Goal: Task Accomplishment & Management: Manage account settings

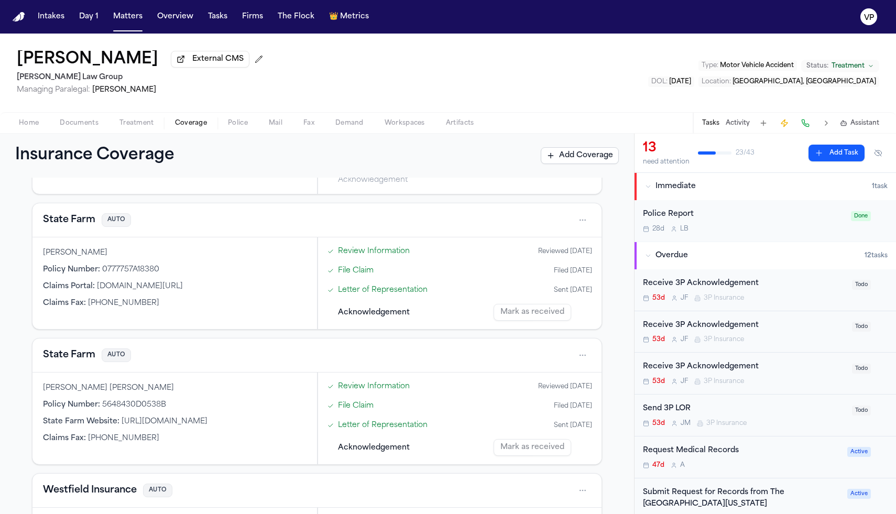
scroll to position [481, 0]
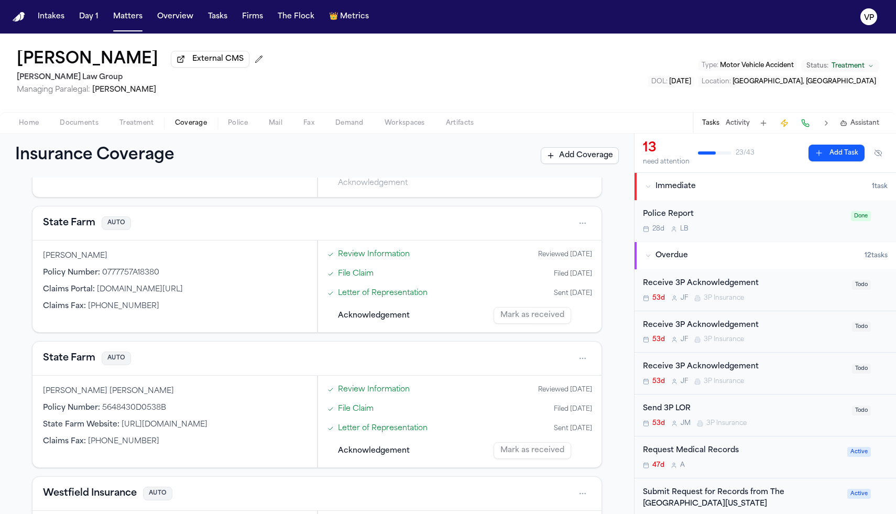
click at [89, 123] on span "Documents" at bounding box center [79, 123] width 39 height 8
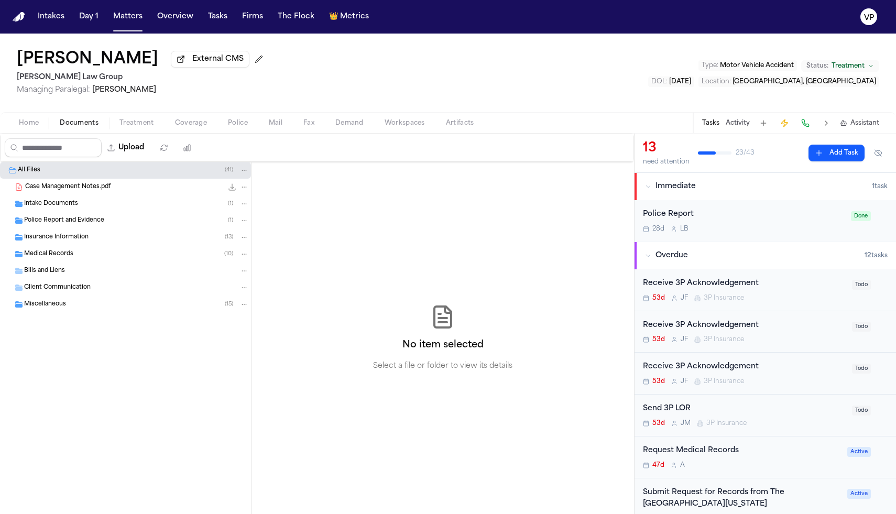
click at [88, 189] on span "Case Management Notes.pdf" at bounding box center [67, 187] width 85 height 9
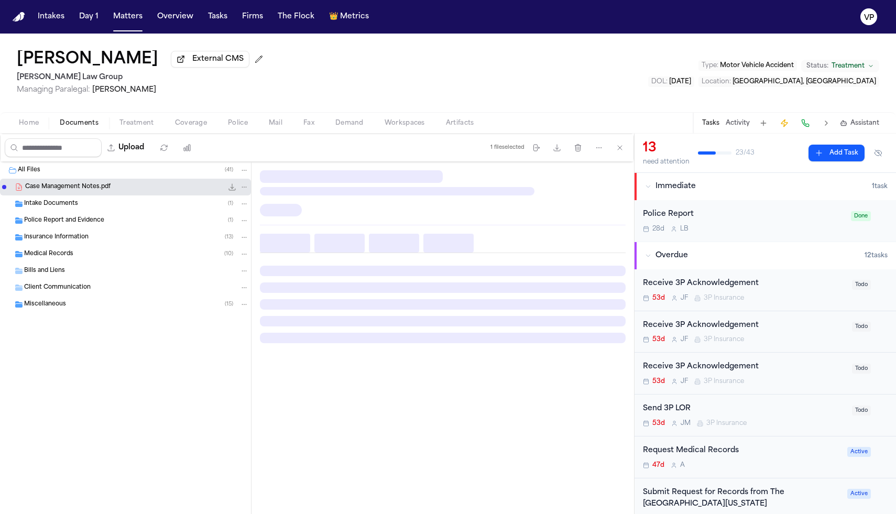
click at [117, 249] on div "Medical Records ( 10 )" at bounding box center [125, 254] width 251 height 17
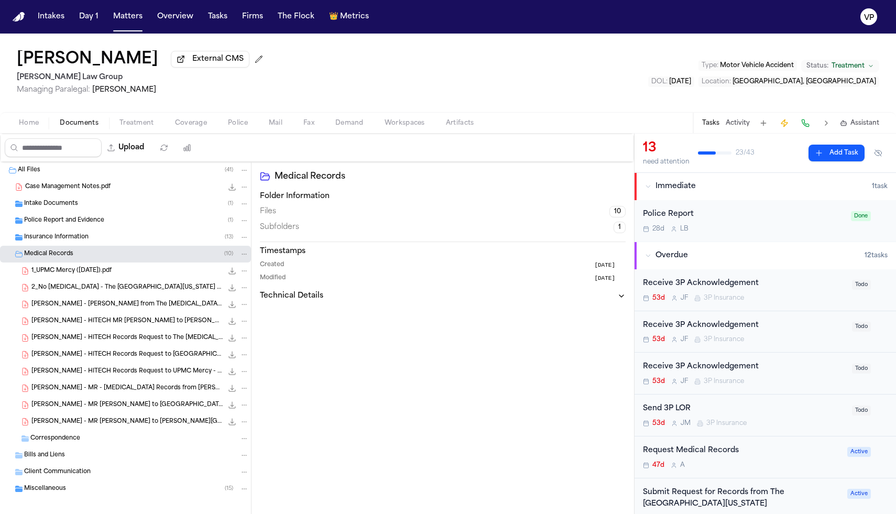
click at [117, 240] on div "Insurance Information ( 13 )" at bounding box center [136, 237] width 225 height 9
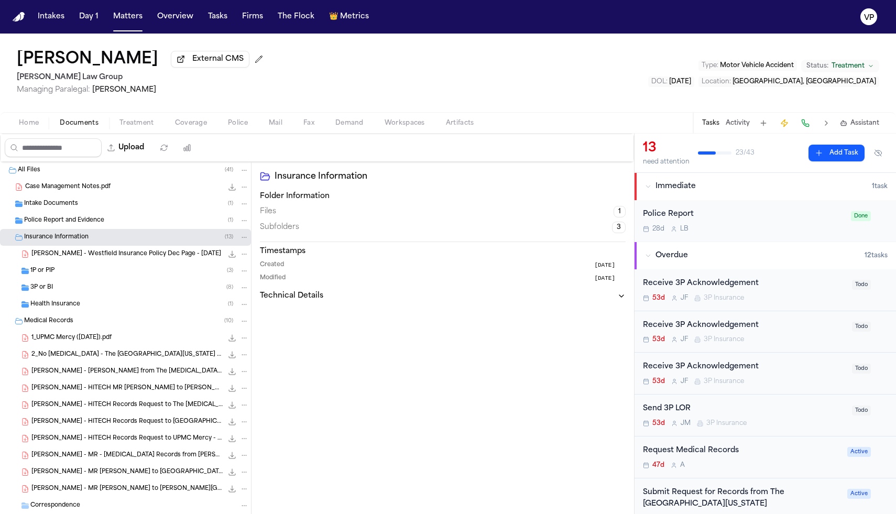
click at [60, 296] on div "3P or BI ( 8 )" at bounding box center [125, 287] width 251 height 17
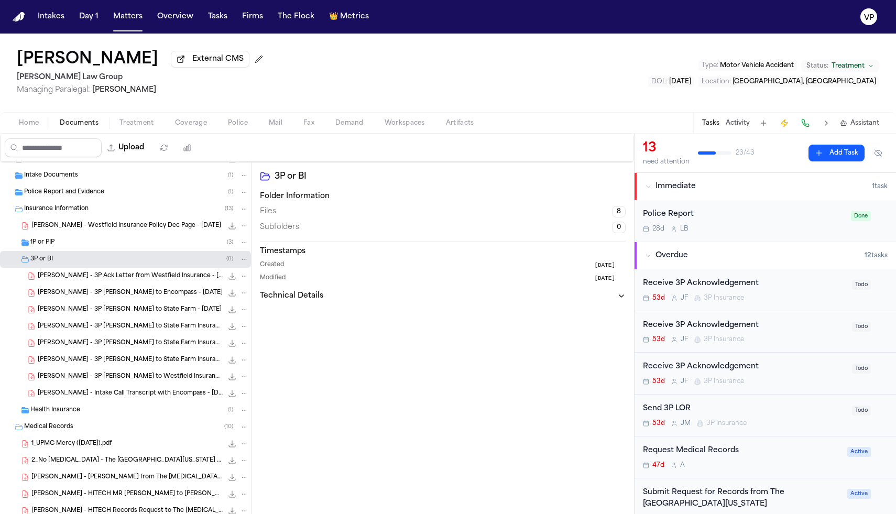
scroll to position [27, 0]
click at [166, 234] on div "[PERSON_NAME] - Westfield Insurance Policy Dec Page - [DATE] 5.0 MB • PDF" at bounding box center [125, 227] width 251 height 17
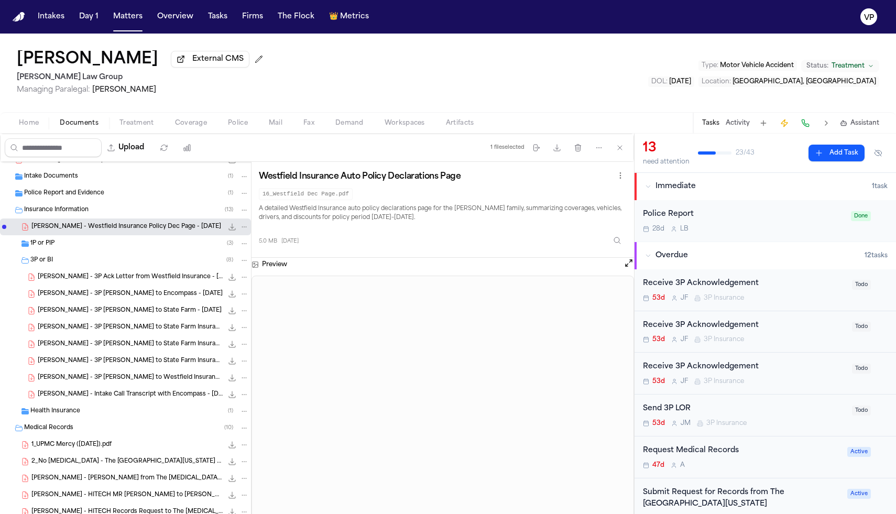
click at [162, 279] on span "[PERSON_NAME] - 3P Ack Letter from Westfield Insurance - [DATE]" at bounding box center [130, 277] width 185 height 9
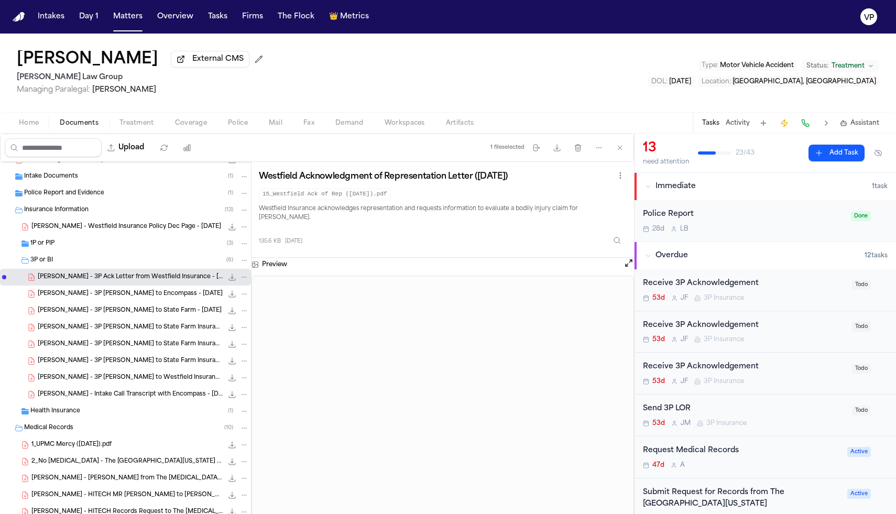
click at [635, 257] on button "Overdue 12 task s" at bounding box center [766, 255] width 262 height 27
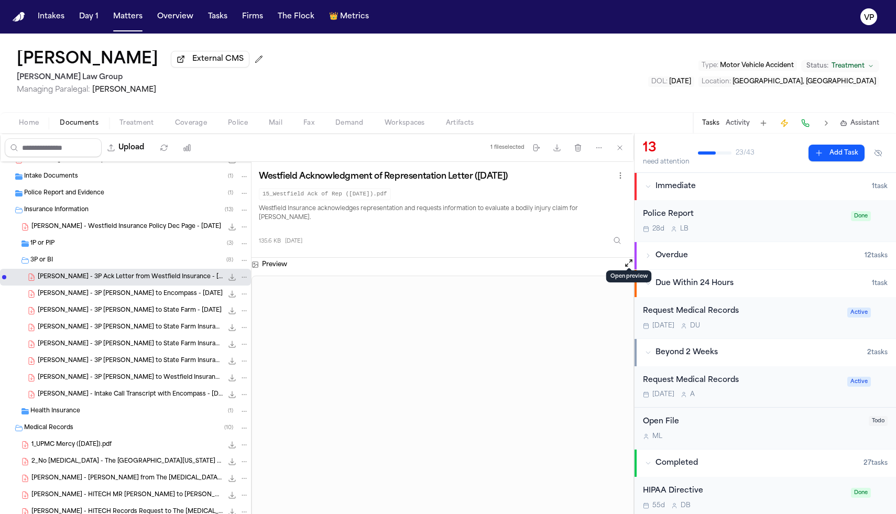
click at [627, 258] on button "Open preview" at bounding box center [629, 263] width 10 height 10
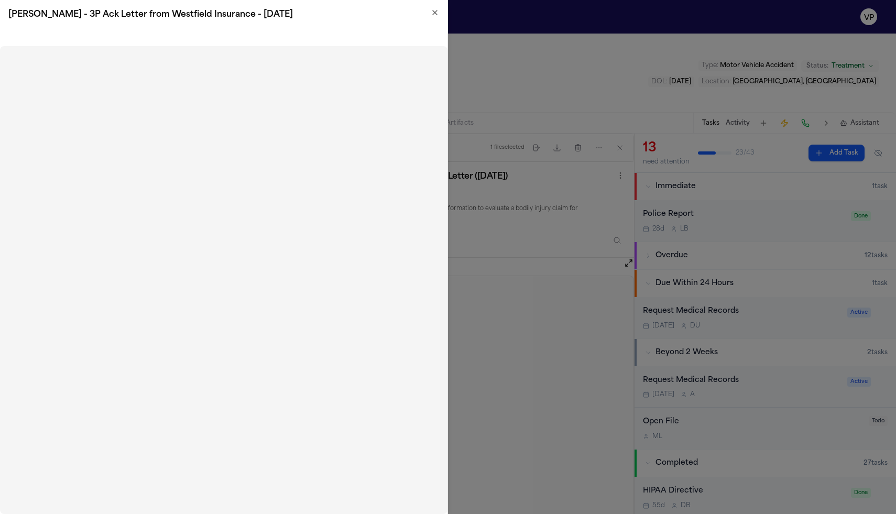
click at [435, 12] on icon "button" at bounding box center [435, 12] width 4 height 4
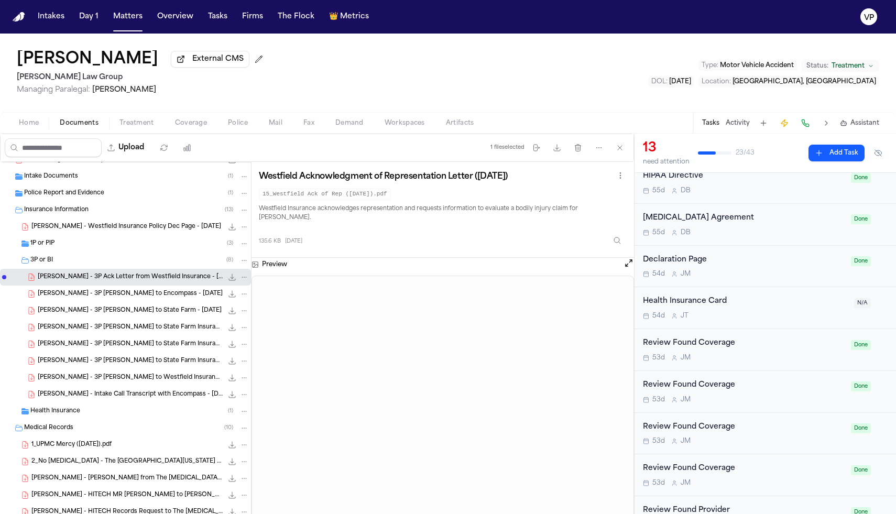
scroll to position [0, 0]
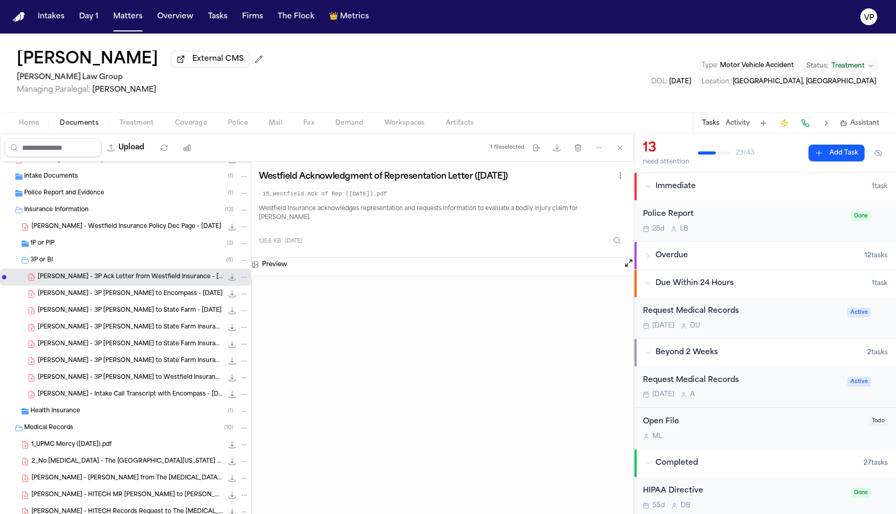
click at [653, 265] on button "Overdue 12 task s" at bounding box center [766, 255] width 262 height 27
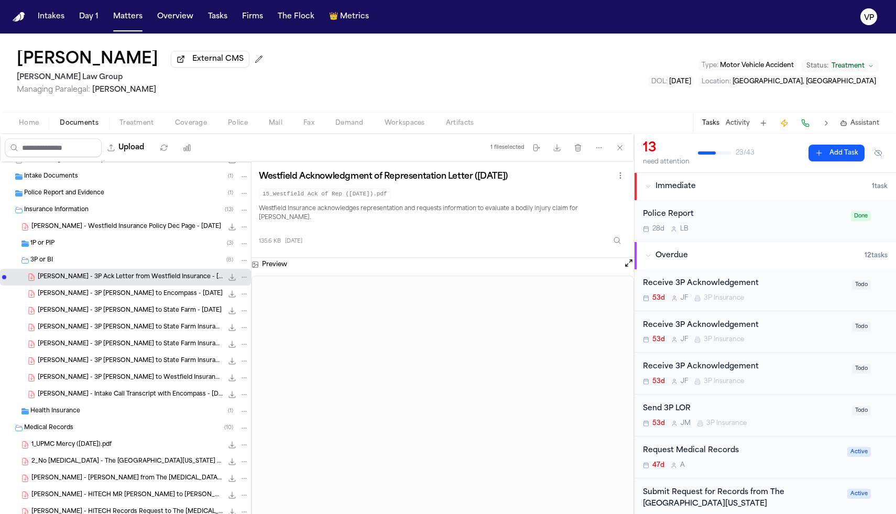
click at [740, 285] on div "Receive 3P Acknowledgement" at bounding box center [744, 284] width 203 height 12
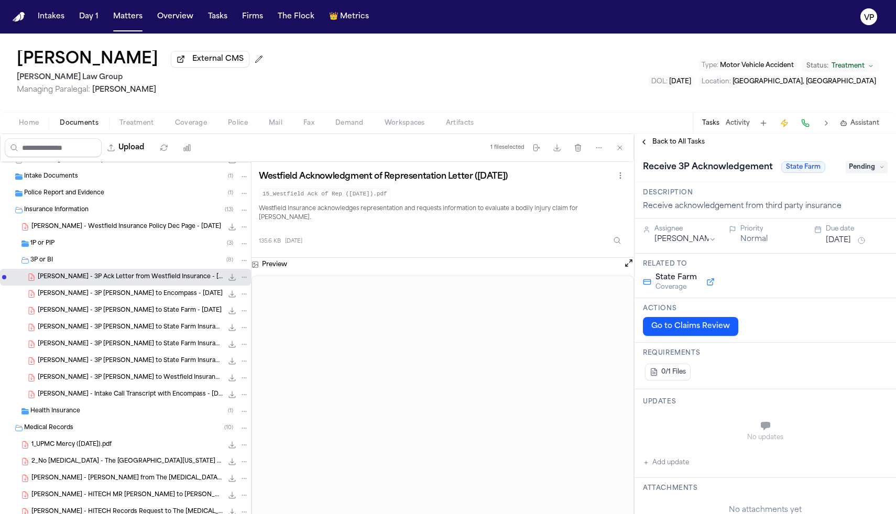
click at [644, 144] on button "Back to All Tasks" at bounding box center [672, 142] width 75 height 8
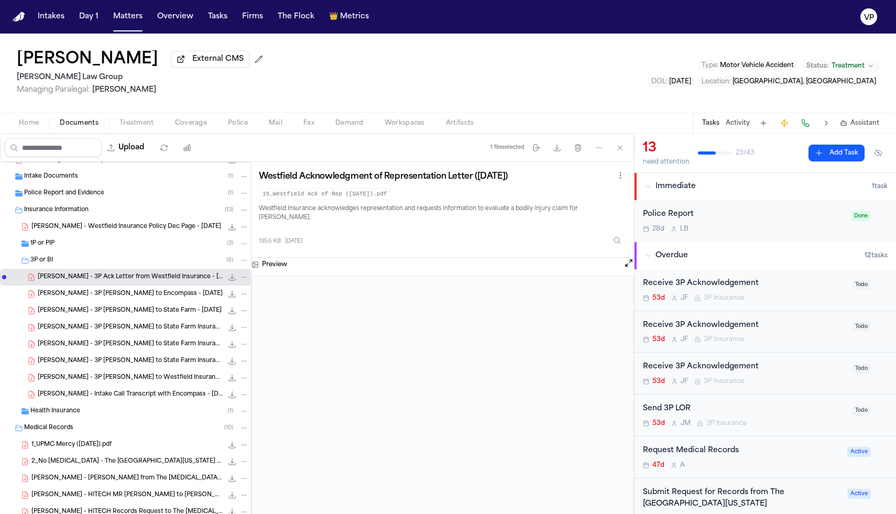
click at [726, 332] on div "Receive 3P Acknowledgement" at bounding box center [744, 326] width 203 height 12
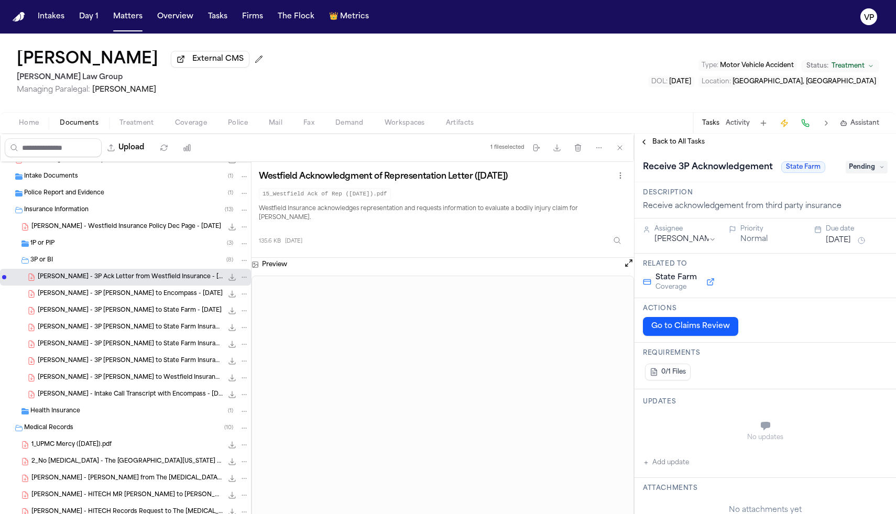
click at [642, 143] on button "Back to All Tasks" at bounding box center [672, 142] width 75 height 8
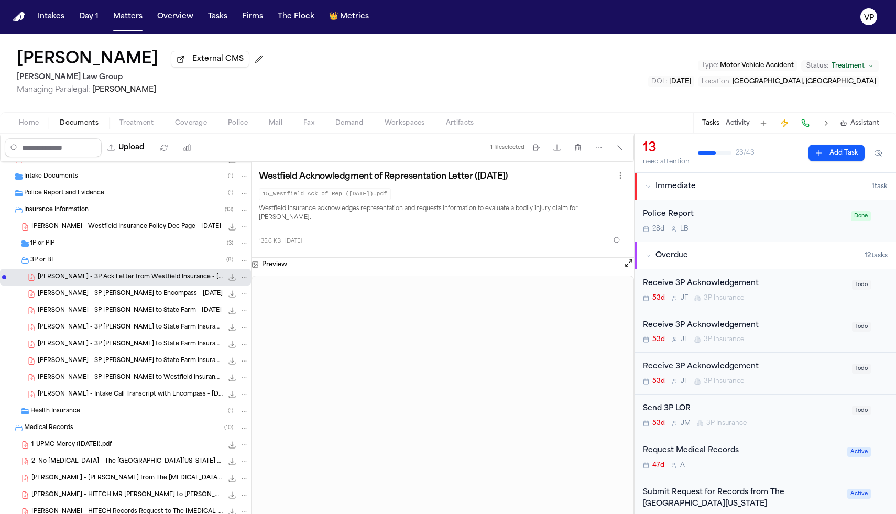
click at [706, 369] on div "Receive 3P Acknowledgement" at bounding box center [744, 367] width 203 height 12
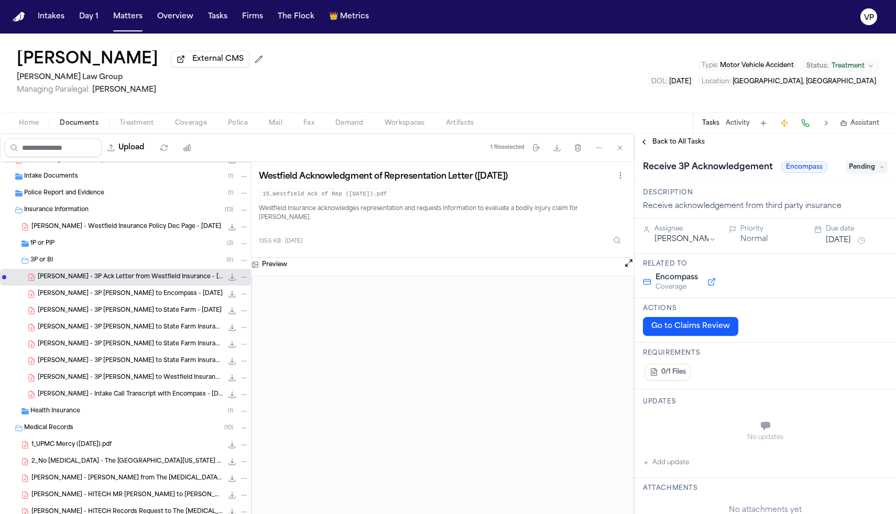
click at [851, 171] on span "Pending" at bounding box center [867, 167] width 42 height 13
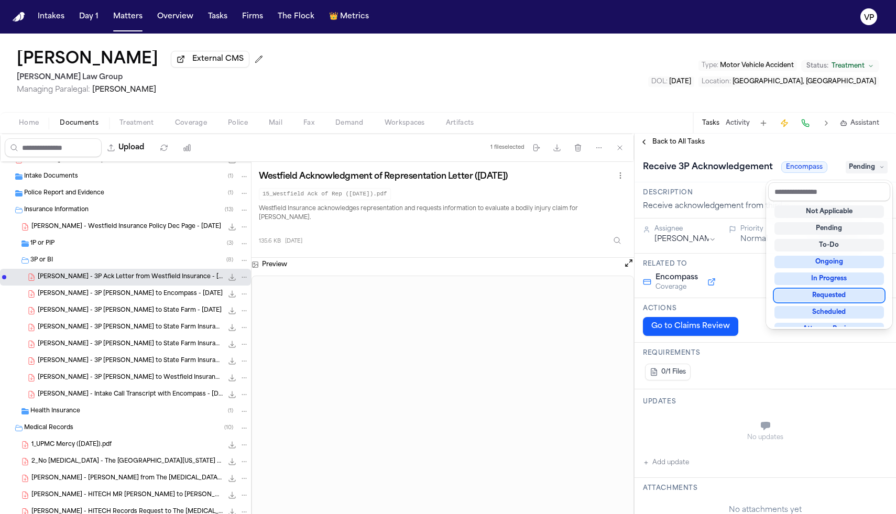
click at [498, 409] on div "Upload 1 file selected Move files Download files Delete files More actions Clea…" at bounding box center [448, 324] width 896 height 381
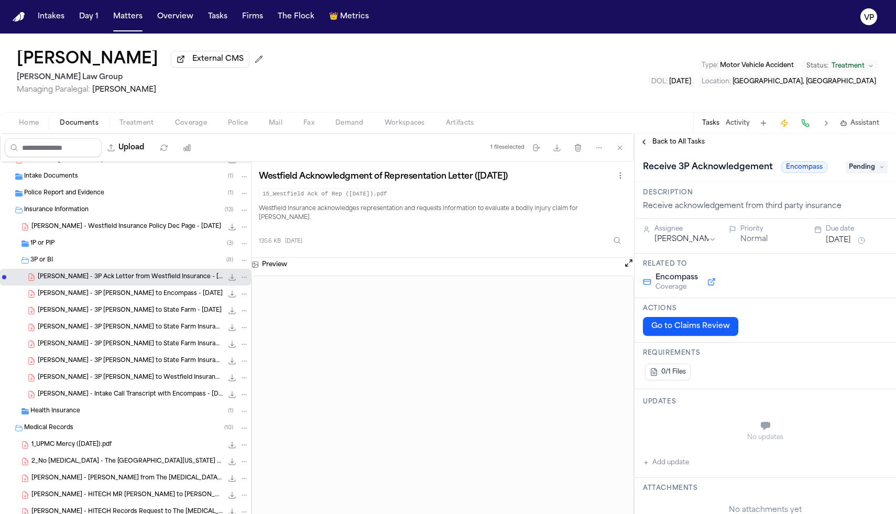
click at [643, 145] on button "Back to All Tasks" at bounding box center [672, 142] width 75 height 8
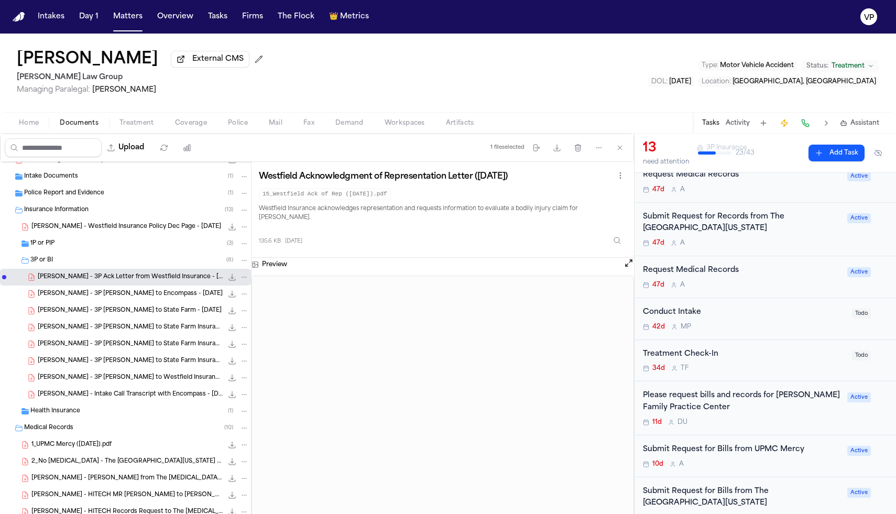
scroll to position [275, 0]
click at [60, 414] on span "Health Insurance" at bounding box center [55, 411] width 50 height 9
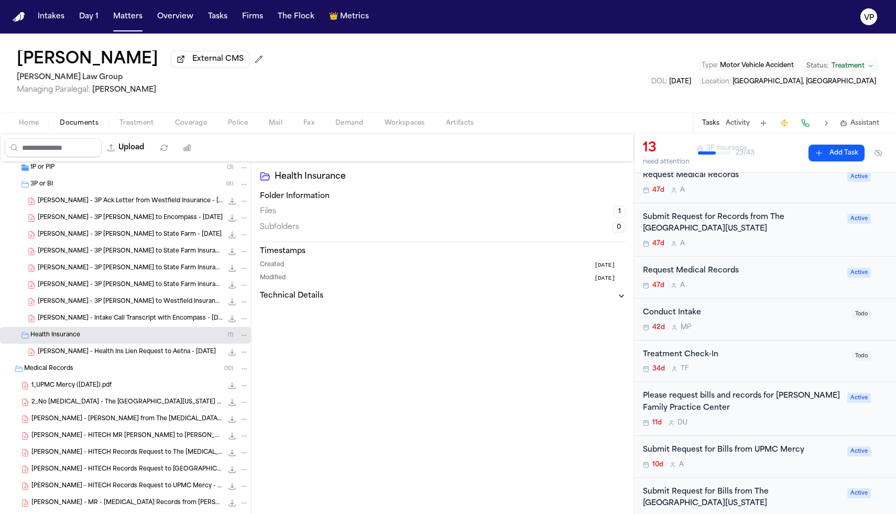
scroll to position [113, 0]
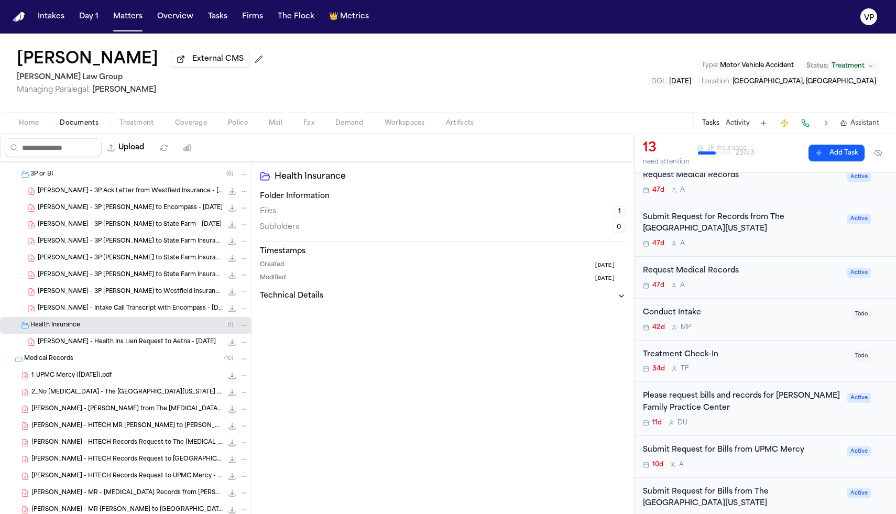
click at [100, 345] on span "[PERSON_NAME] - Health Ins Lien Request to Aetna - [DATE]" at bounding box center [127, 342] width 178 height 9
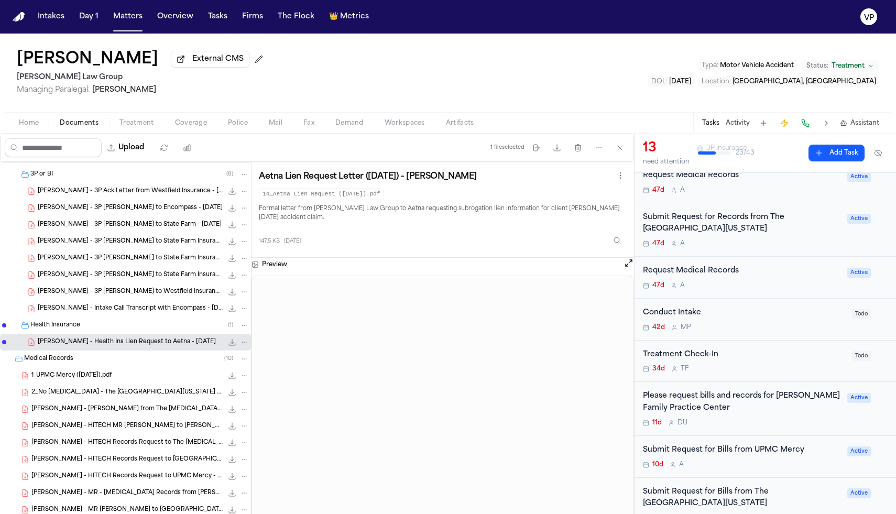
click at [630, 268] on button "Open preview" at bounding box center [629, 263] width 10 height 10
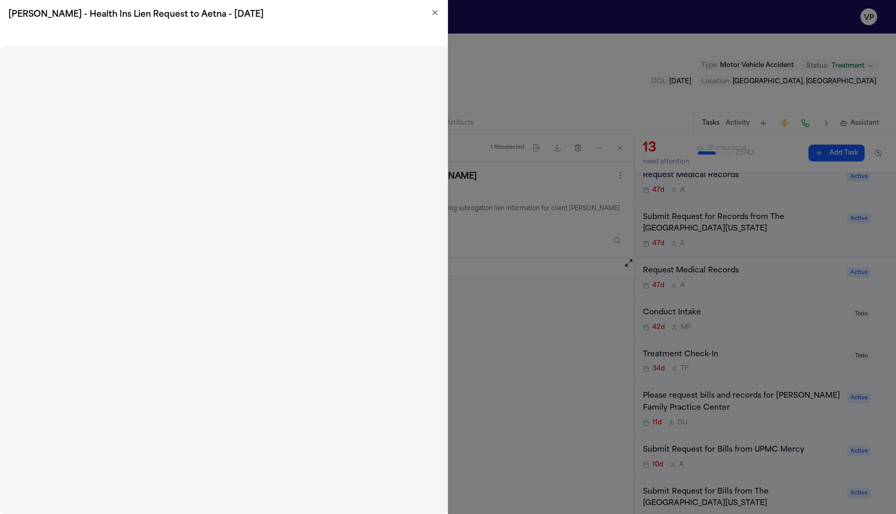
click at [437, 15] on icon "button" at bounding box center [435, 12] width 4 height 4
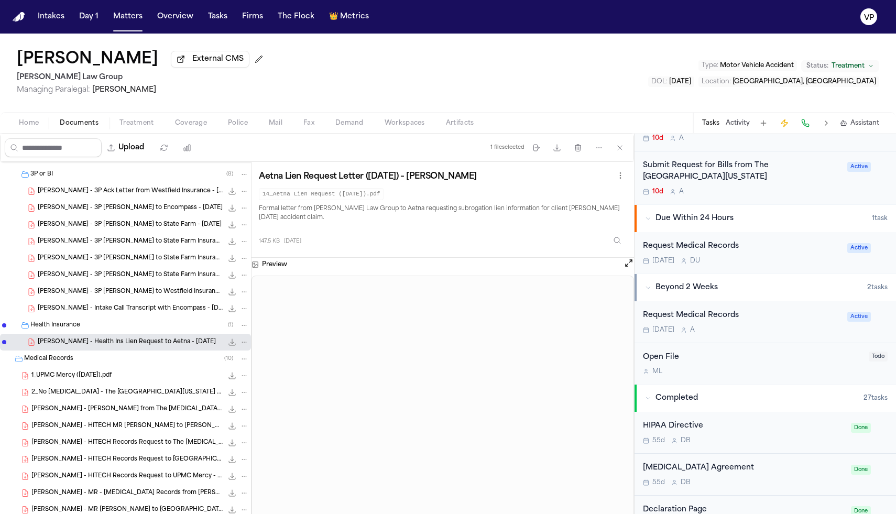
scroll to position [614, 0]
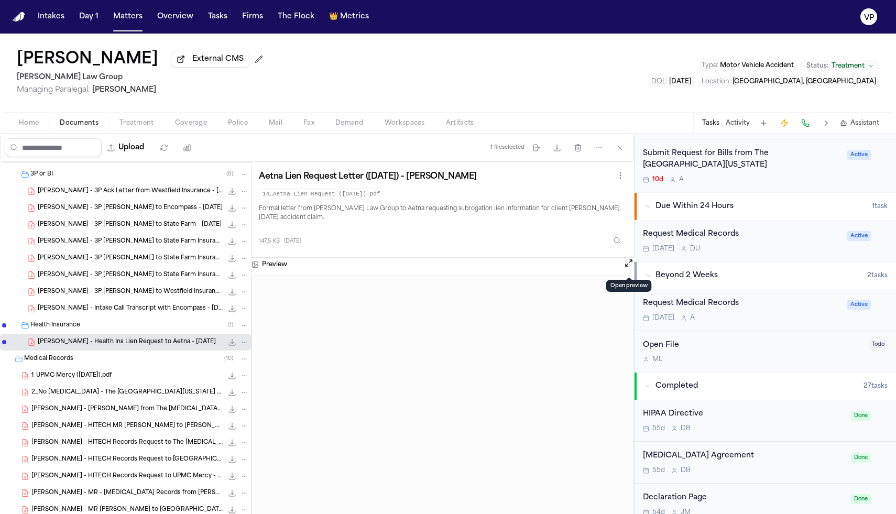
click at [631, 268] on button "Open preview" at bounding box center [629, 263] width 10 height 10
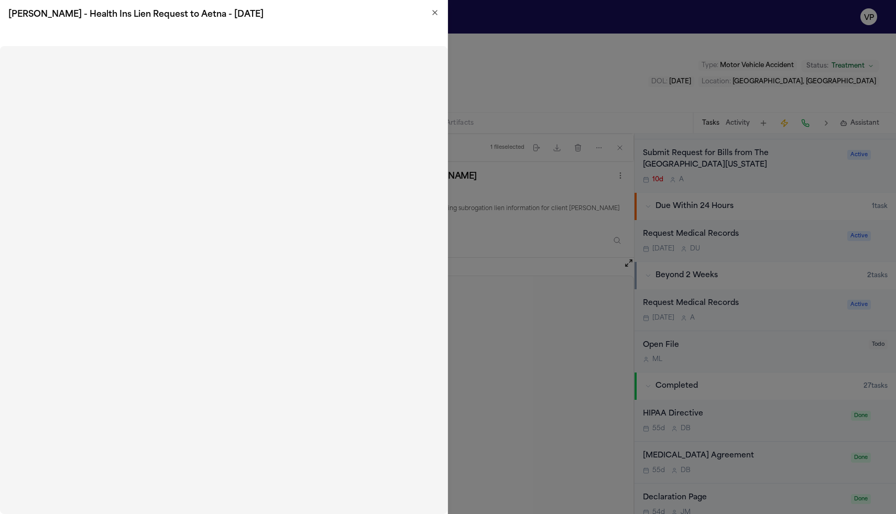
click at [436, 13] on icon "button" at bounding box center [435, 12] width 8 height 8
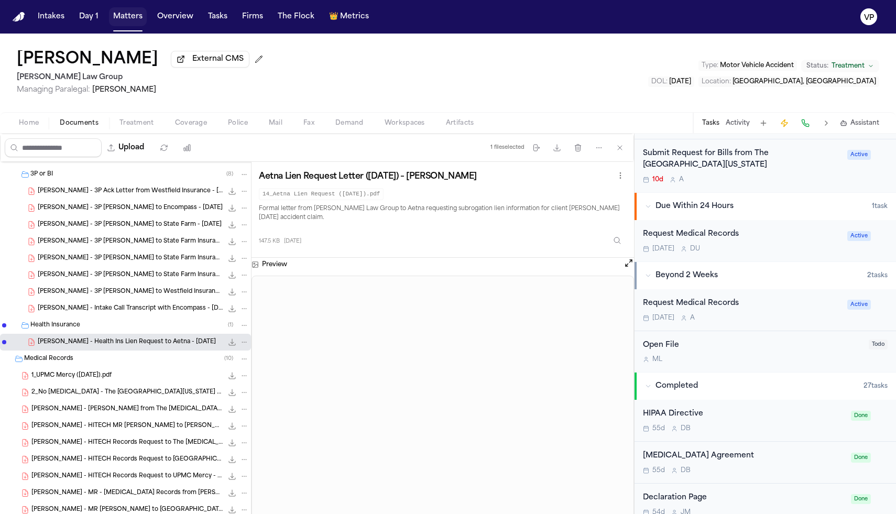
click at [126, 22] on button "Matters" at bounding box center [128, 16] width 38 height 19
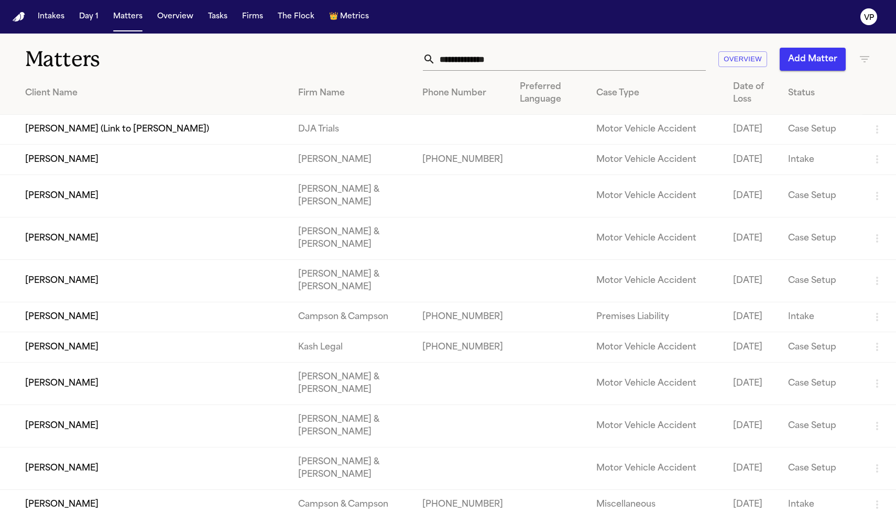
click at [492, 57] on input "text" at bounding box center [571, 59] width 270 height 23
click at [530, 56] on input "text" at bounding box center [571, 59] width 270 height 23
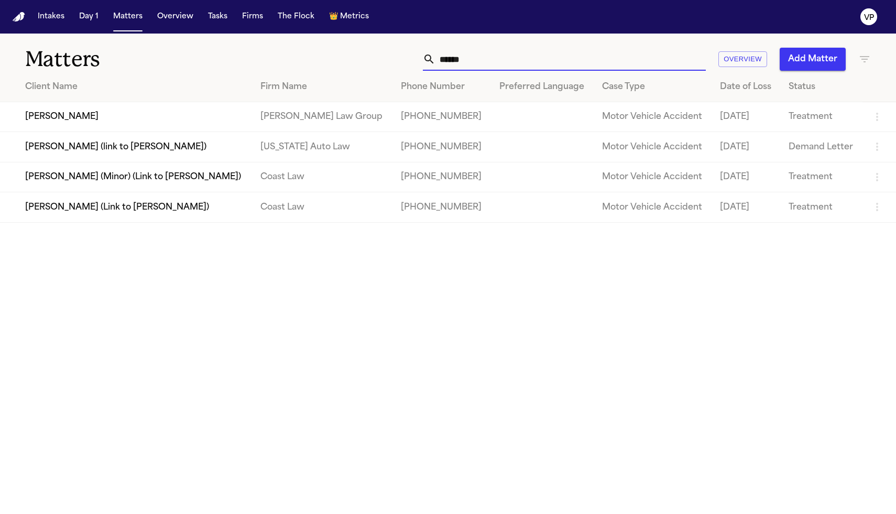
type input "******"
click at [66, 118] on td "[PERSON_NAME]" at bounding box center [126, 117] width 252 height 30
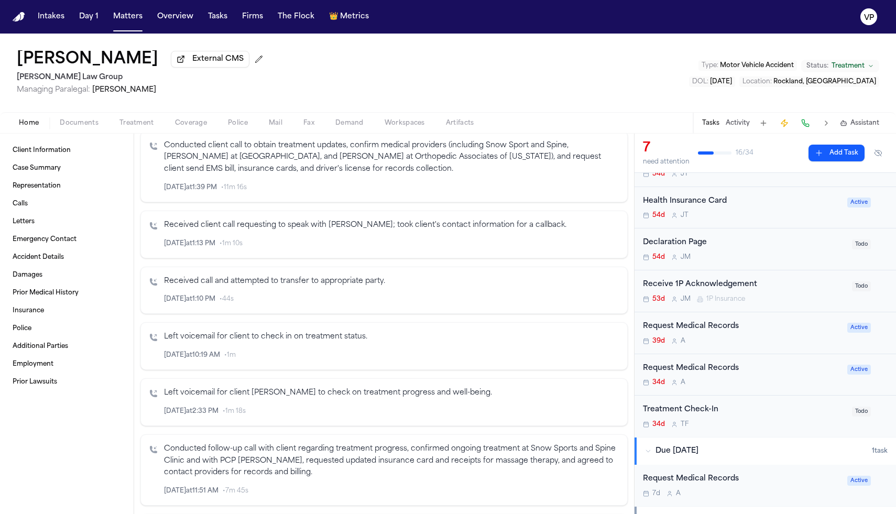
scroll to position [592, 0]
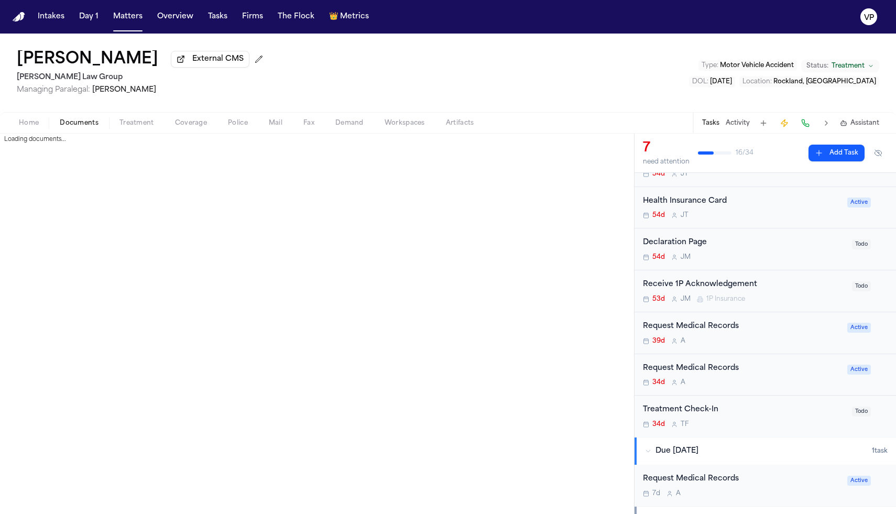
click at [88, 123] on span "Documents" at bounding box center [79, 123] width 39 height 8
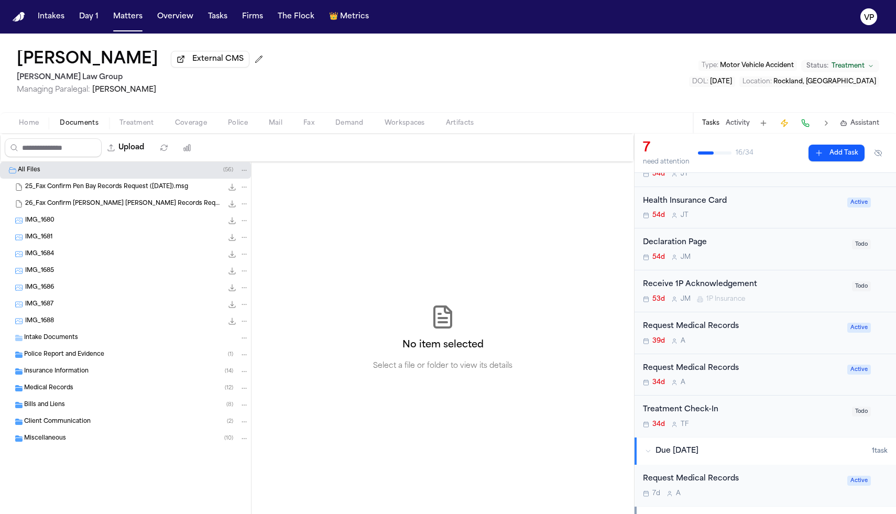
click at [119, 240] on div "IMG_1681 2.6 MB • JPG" at bounding box center [137, 237] width 224 height 10
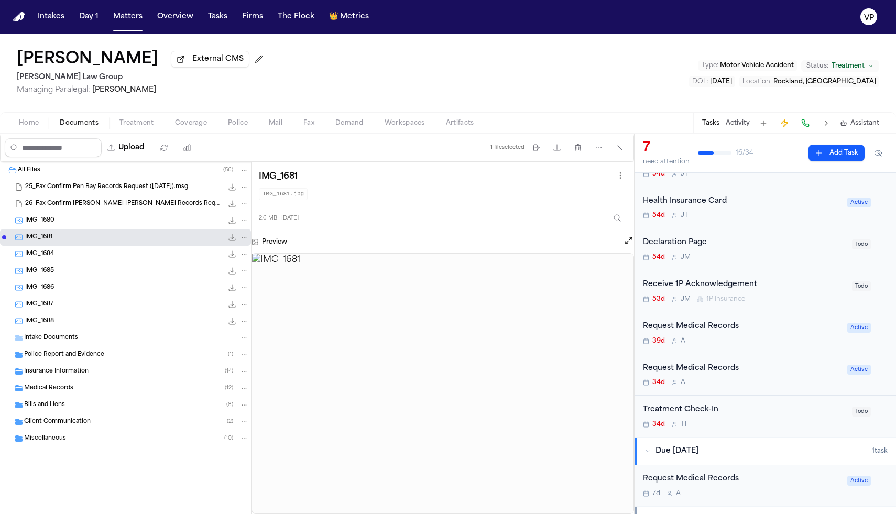
click at [627, 244] on button "Open preview" at bounding box center [629, 240] width 10 height 10
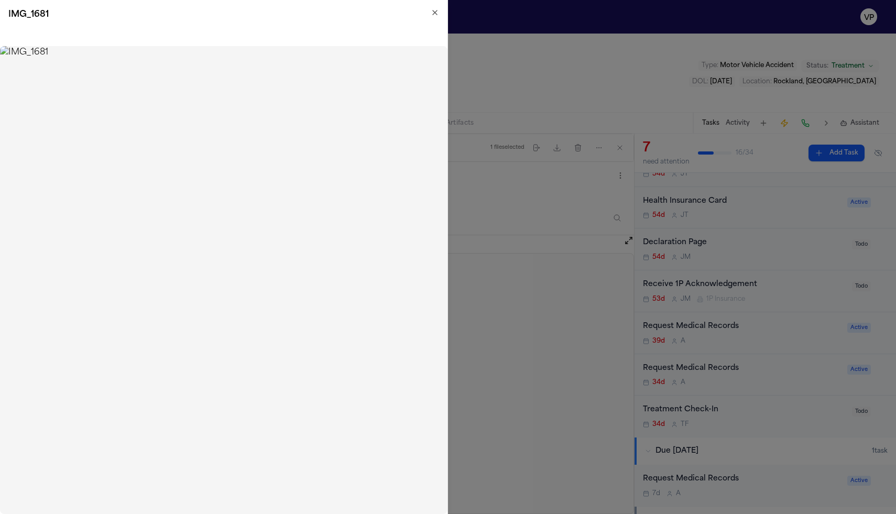
click at [435, 13] on icon "button" at bounding box center [435, 12] width 4 height 4
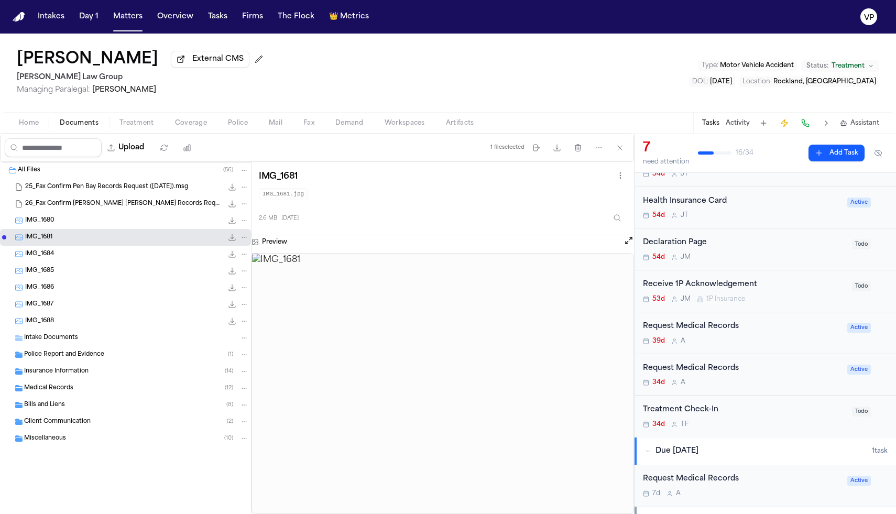
click at [62, 342] on span "Intake Documents" at bounding box center [51, 338] width 54 height 9
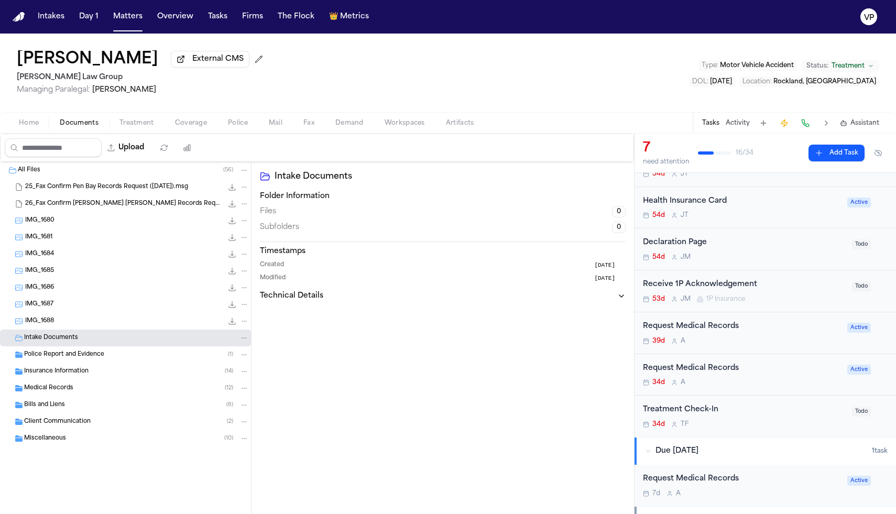
click at [109, 354] on div "Police Report and Evidence ( 1 )" at bounding box center [136, 354] width 225 height 9
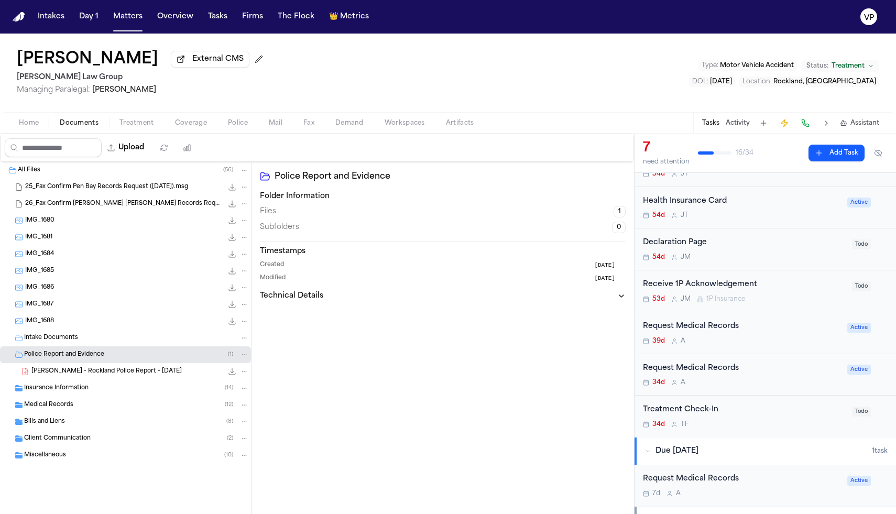
click at [104, 377] on div "[PERSON_NAME] - Rockland Police Report - [DATE] 139.7 KB • PDF" at bounding box center [140, 371] width 218 height 10
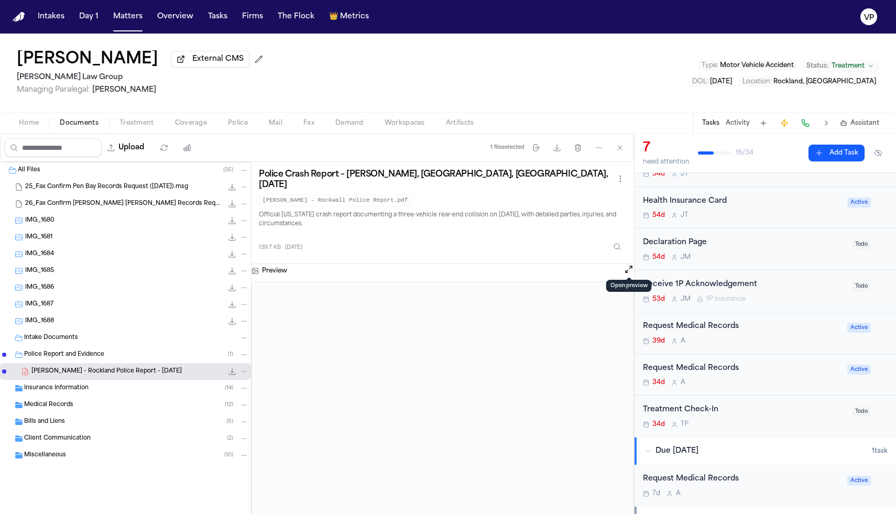
click at [626, 268] on button "Open preview" at bounding box center [629, 269] width 10 height 10
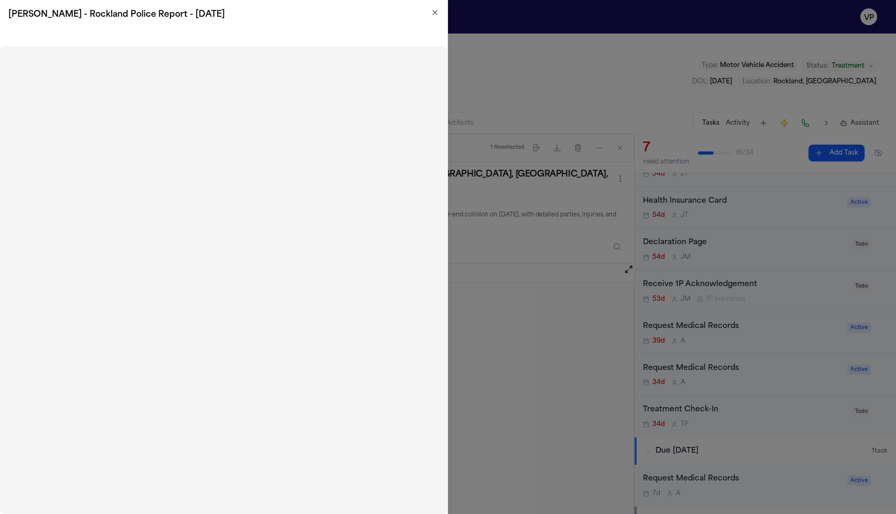
click at [436, 11] on icon "button" at bounding box center [435, 12] width 4 height 4
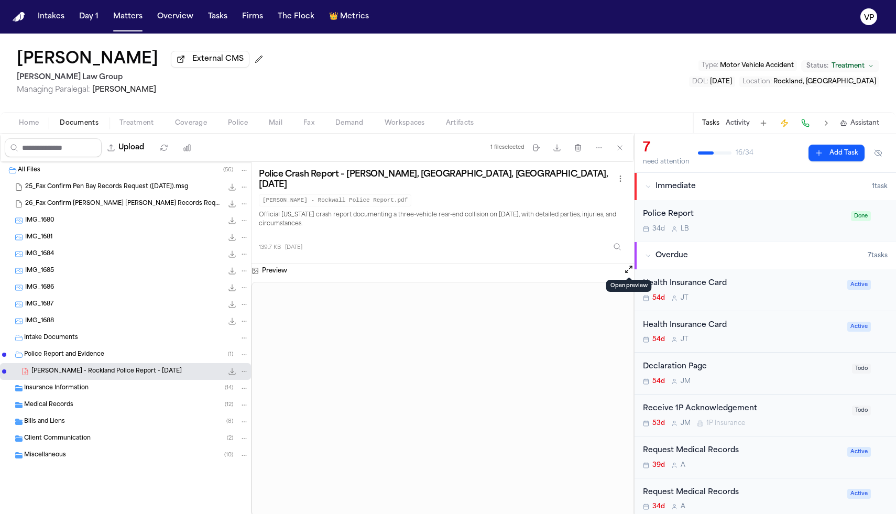
click at [729, 224] on div "Police Report 34d L B" at bounding box center [744, 221] width 202 height 25
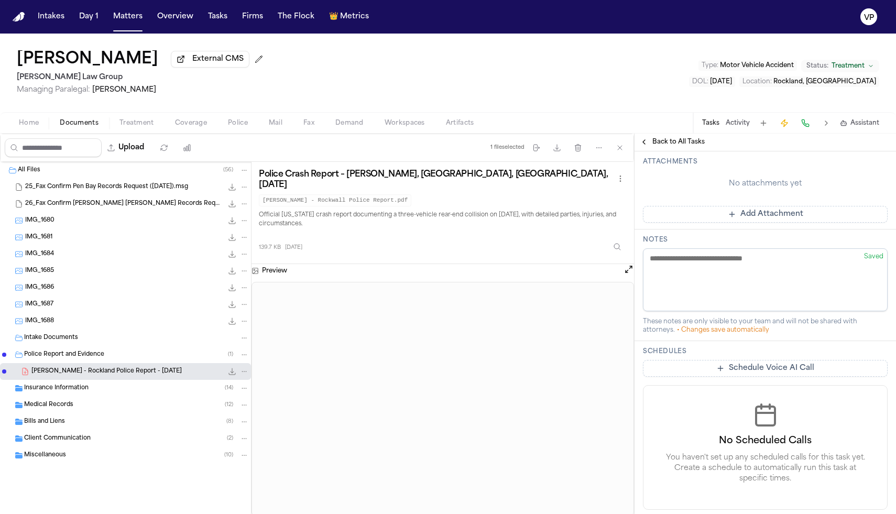
scroll to position [305, 0]
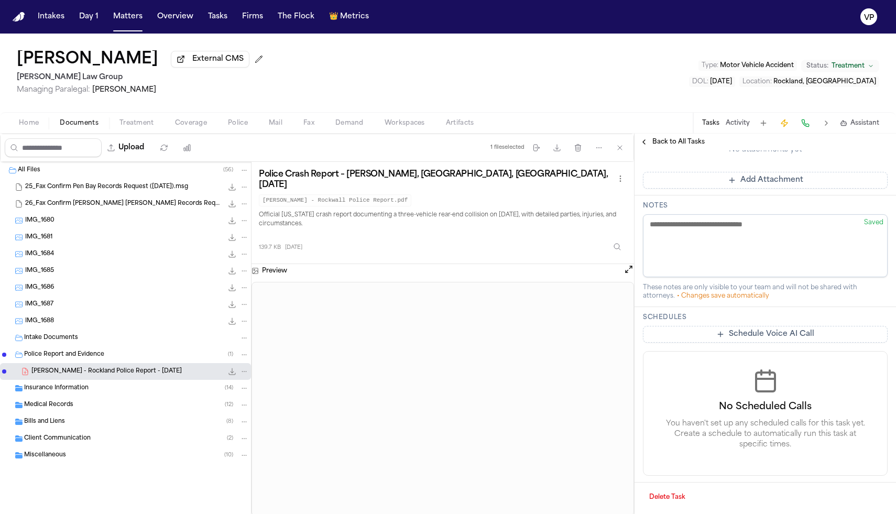
click at [743, 174] on button "Add Attachment" at bounding box center [765, 180] width 245 height 17
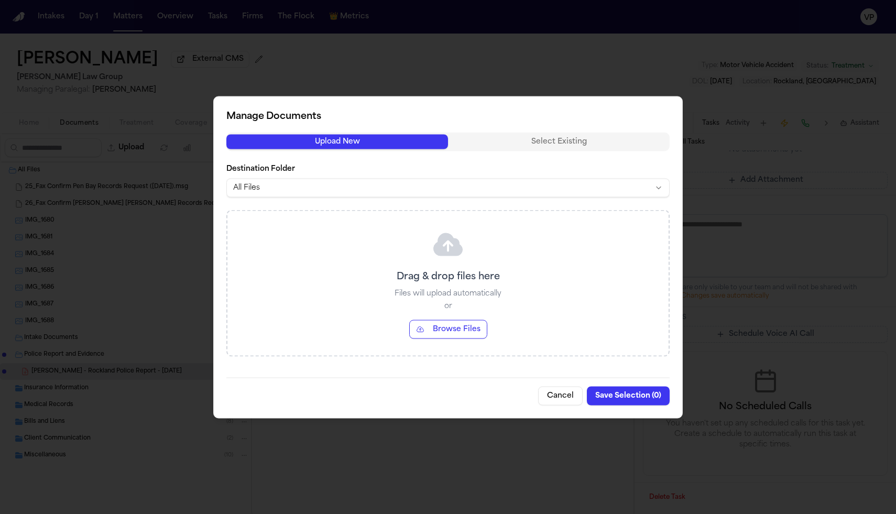
click at [442, 330] on button "Browse Files" at bounding box center [448, 329] width 78 height 19
click at [565, 393] on button "Cancel" at bounding box center [560, 395] width 45 height 19
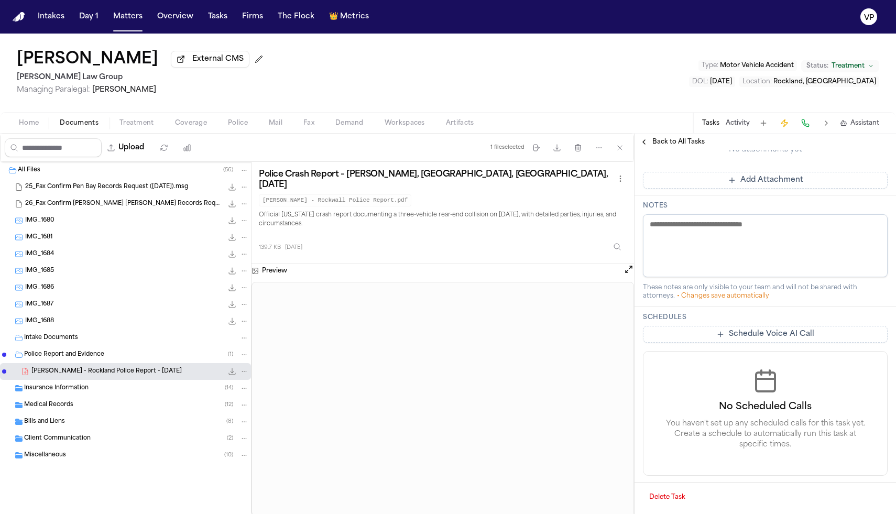
click at [741, 180] on button "Add Attachment" at bounding box center [765, 180] width 245 height 17
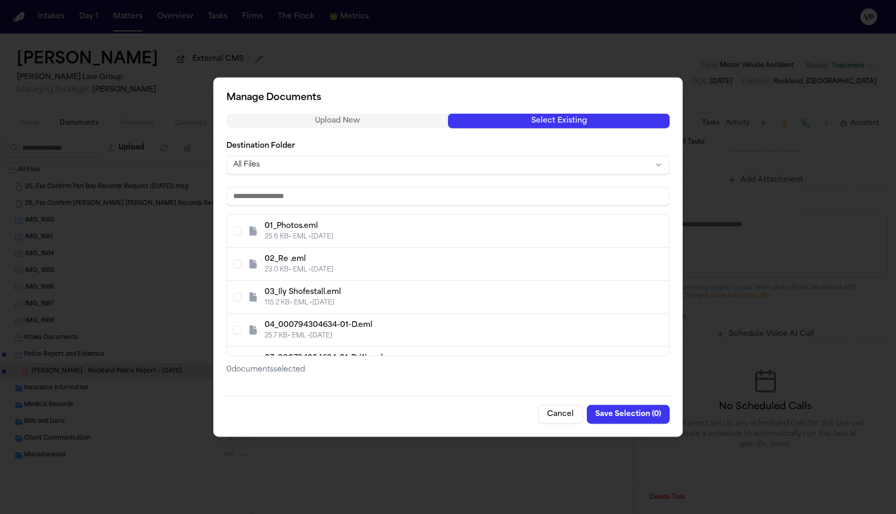
click at [572, 138] on div "Upload New Select Existing Destination Folder All Files 01_Photos.eml 25.6 KB •…" at bounding box center [447, 244] width 443 height 262
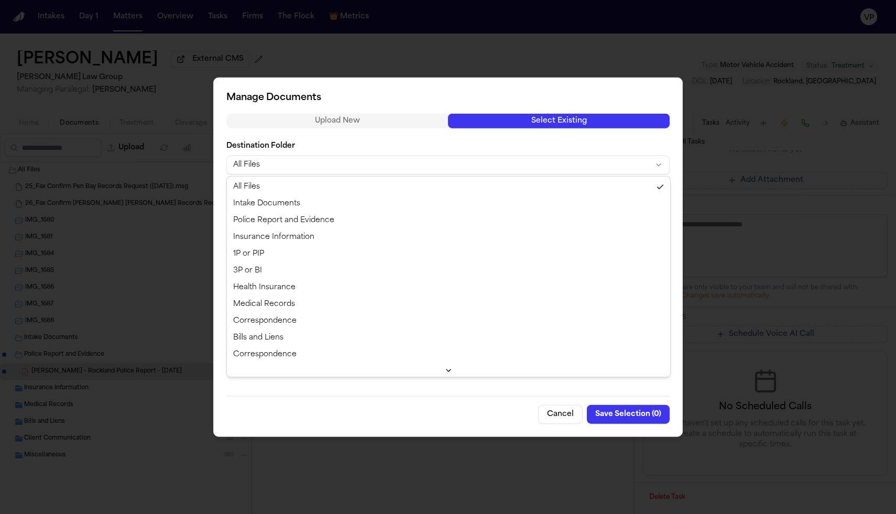
click at [355, 165] on body "Intakes Day 1 Matters Overview Tasks Firms The Flock 👑 Metrics VP Ily Shofestal…" at bounding box center [448, 257] width 896 height 514
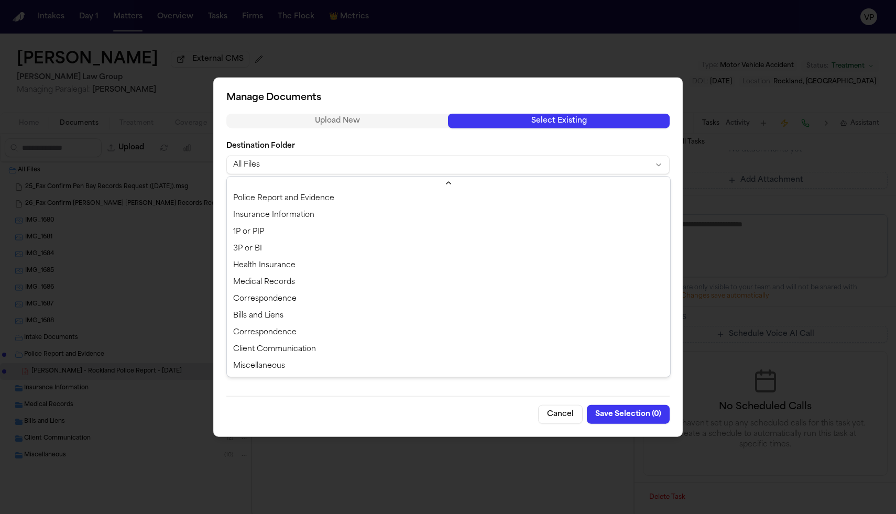
scroll to position [0, 0]
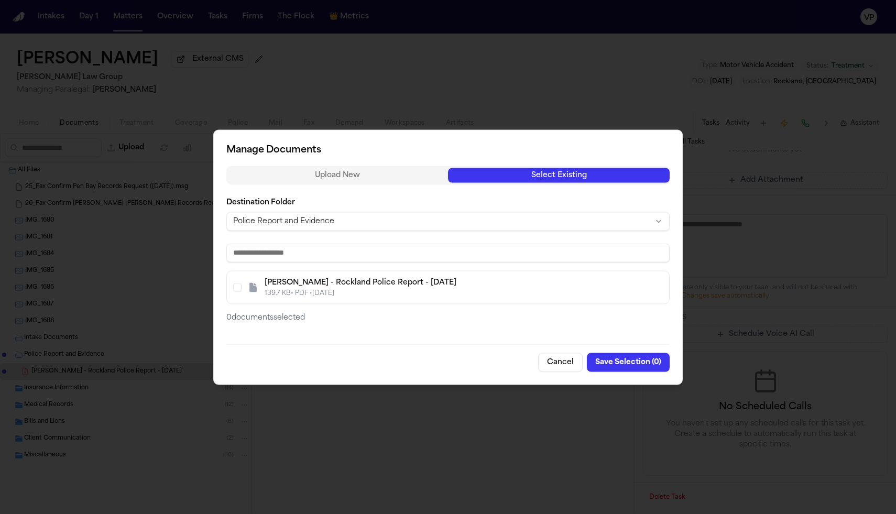
click at [241, 287] on button "Select I. Shofestall - Rockland Police Report - 5.21.25" at bounding box center [237, 287] width 8 height 8
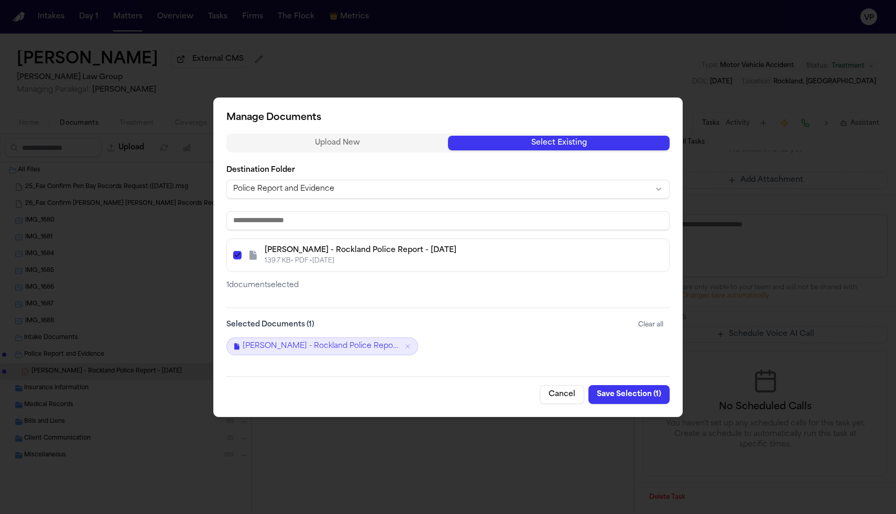
click at [634, 397] on button "Save Selection ( 1 )" at bounding box center [629, 394] width 81 height 19
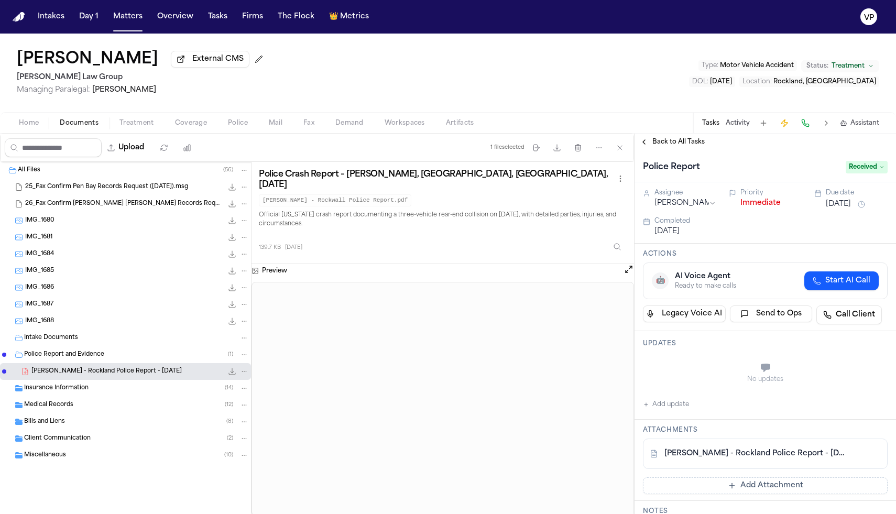
click at [858, 172] on span "Received" at bounding box center [867, 167] width 42 height 13
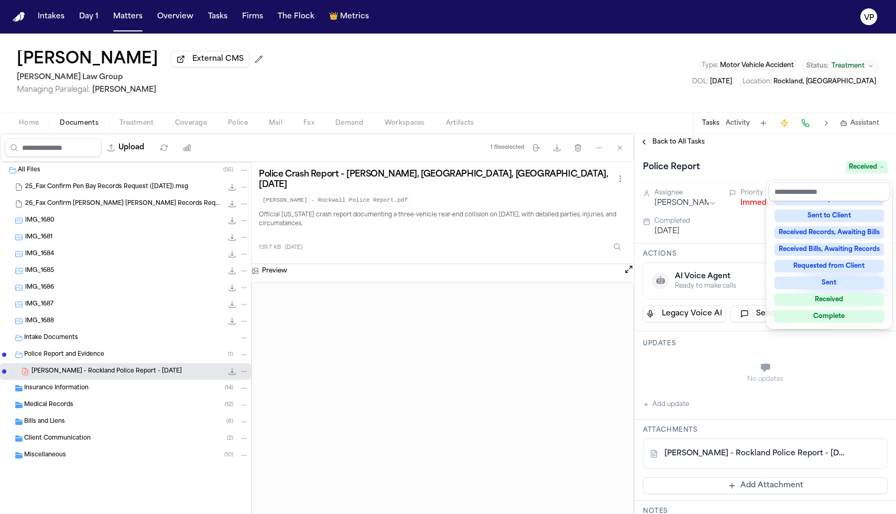
scroll to position [151, 0]
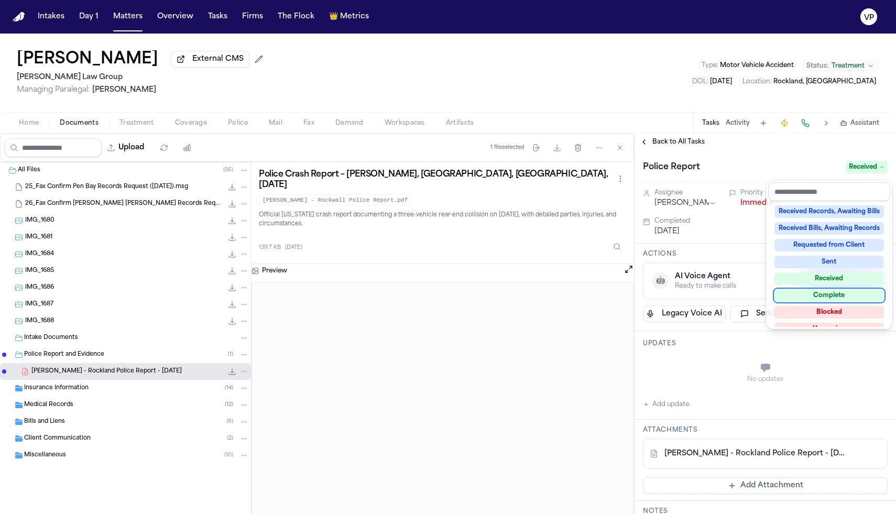
click at [804, 297] on div "Complete" at bounding box center [830, 295] width 110 height 13
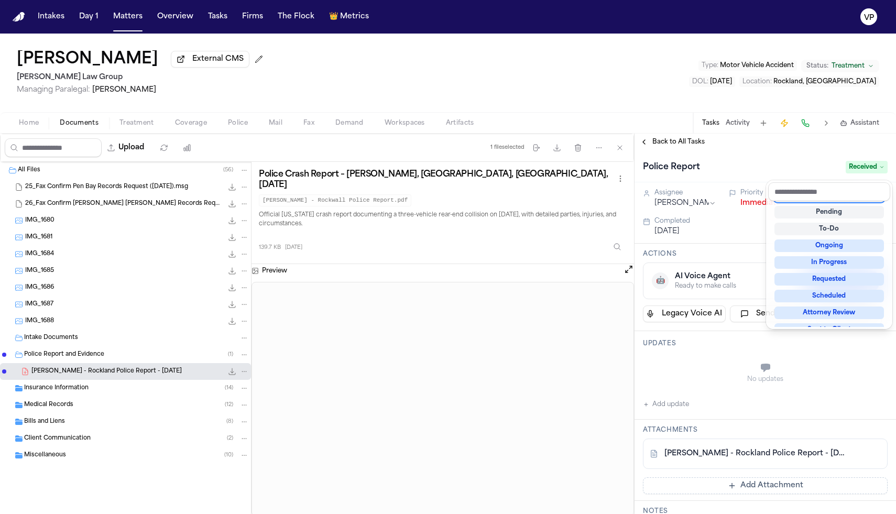
scroll to position [4, 0]
click at [653, 144] on div "Back to All Tasks Police Report Complete Assignee [PERSON_NAME] Priority Immedi…" at bounding box center [766, 324] width 262 height 381
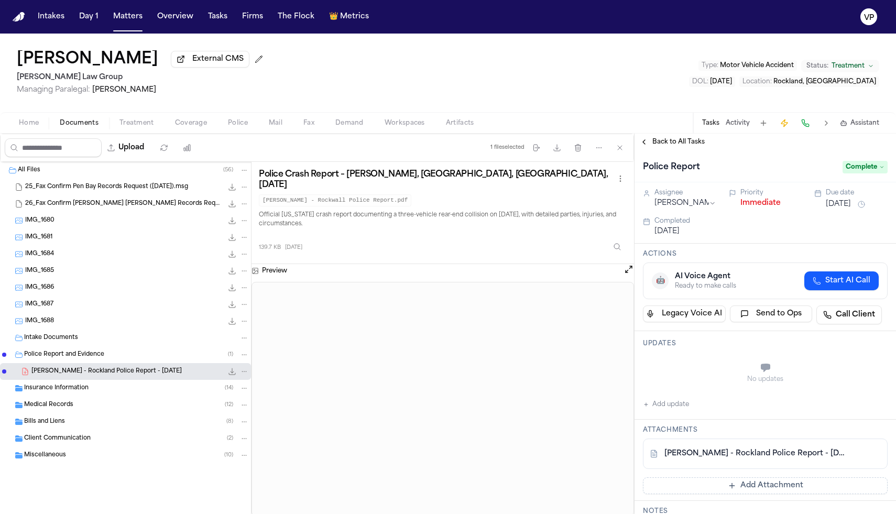
click at [643, 144] on button "Back to All Tasks" at bounding box center [672, 142] width 75 height 8
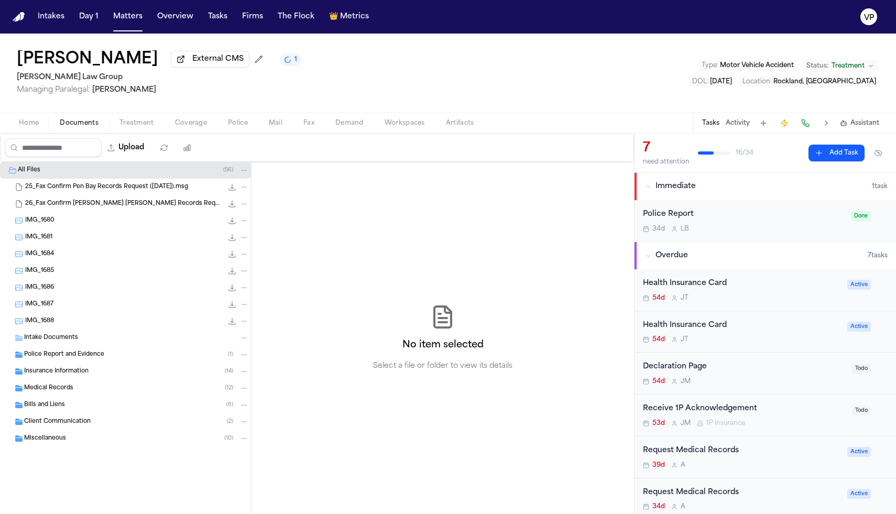
click at [755, 200] on button "Immediate 1 task" at bounding box center [766, 186] width 262 height 27
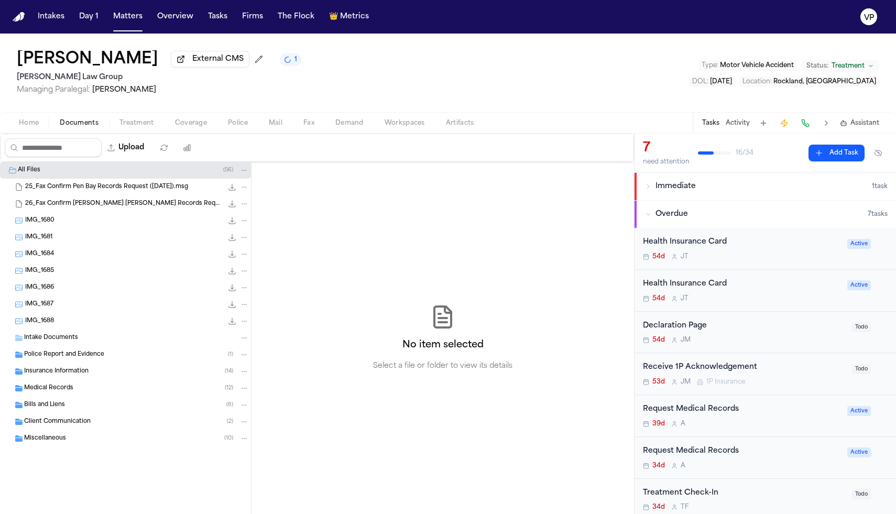
click at [704, 192] on div "Immediate" at bounding box center [758, 186] width 227 height 10
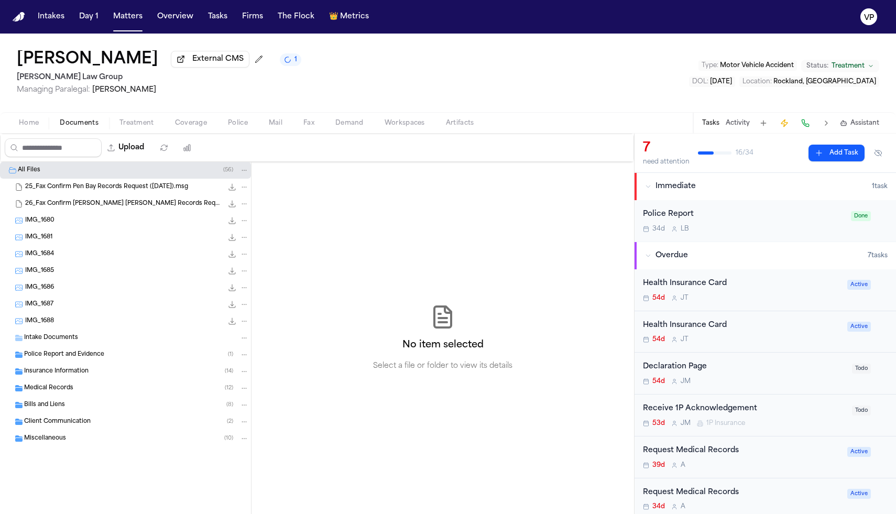
click at [700, 214] on div "Police Report" at bounding box center [744, 215] width 202 height 12
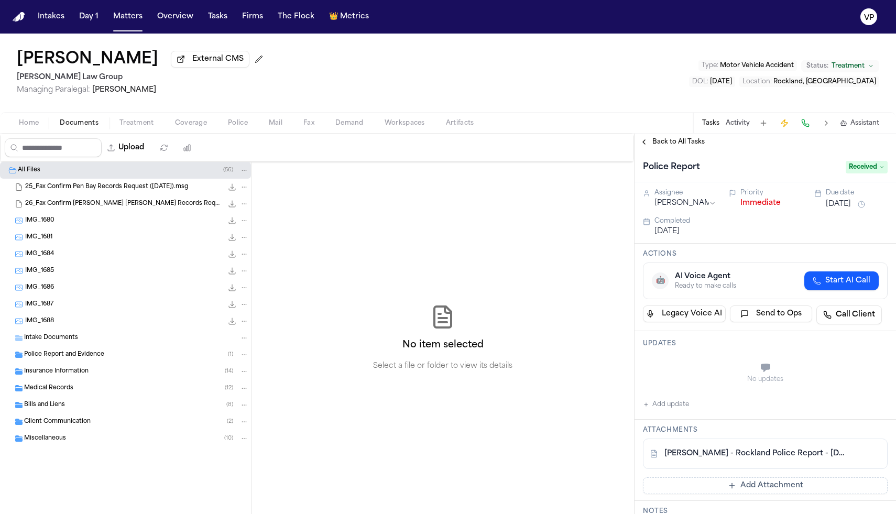
click at [647, 148] on div "Back to All Tasks" at bounding box center [766, 142] width 262 height 17
click at [646, 144] on button "Back to All Tasks" at bounding box center [672, 142] width 75 height 8
